Goal: Find specific page/section

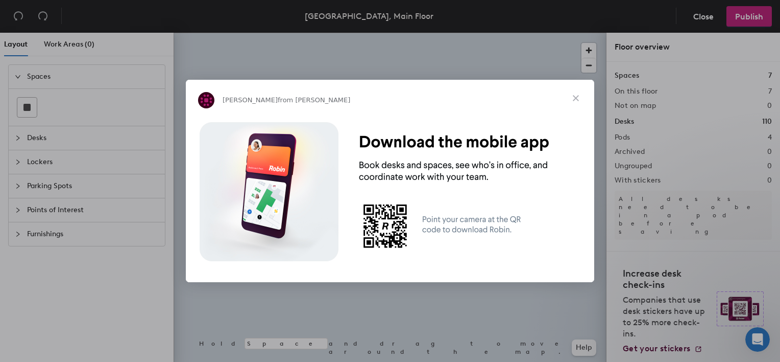
click at [576, 100] on span "Close" at bounding box center [576, 98] width 37 height 37
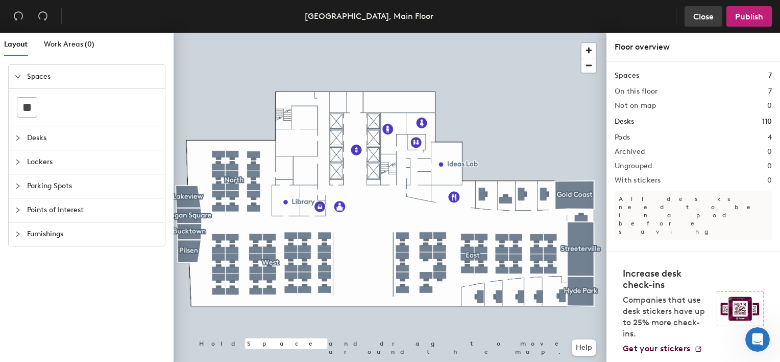
click at [700, 15] on span "Close" at bounding box center [703, 17] width 20 height 10
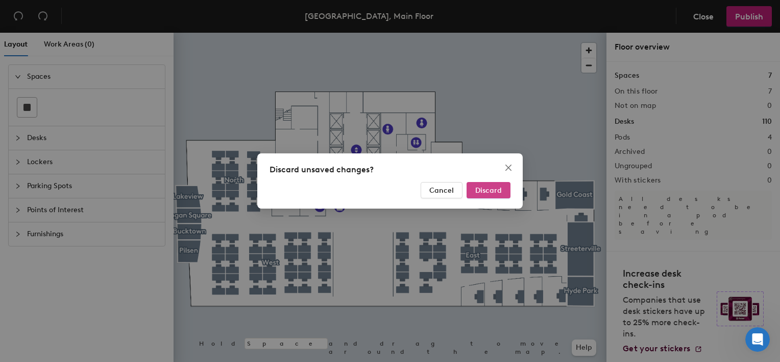
click at [486, 189] on span "Discard" at bounding box center [488, 190] width 27 height 9
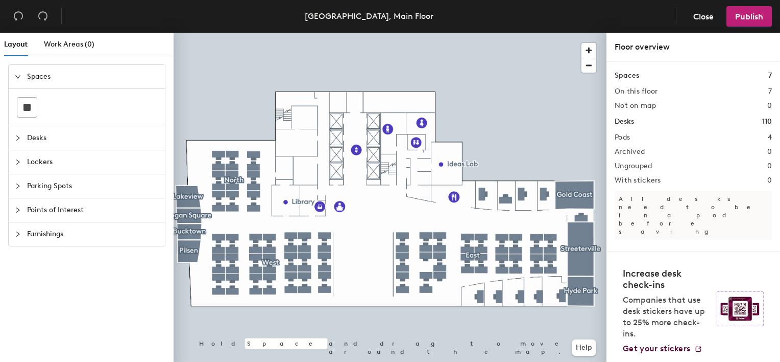
click at [47, 182] on span "Parking Spots" at bounding box center [93, 185] width 132 height 23
